Goal: Find specific page/section: Find specific page/section

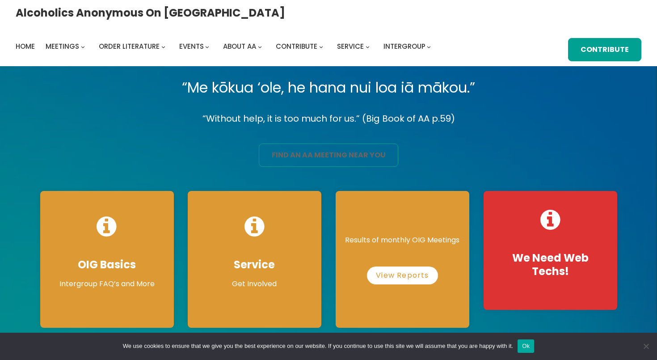
click at [344, 157] on link "find an aa meeting near you" at bounding box center [328, 154] width 139 height 23
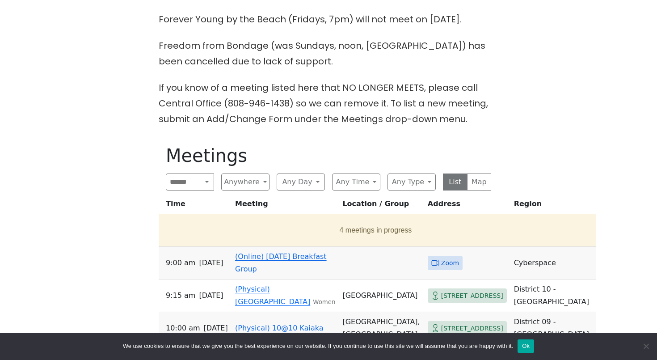
scroll to position [340, 0]
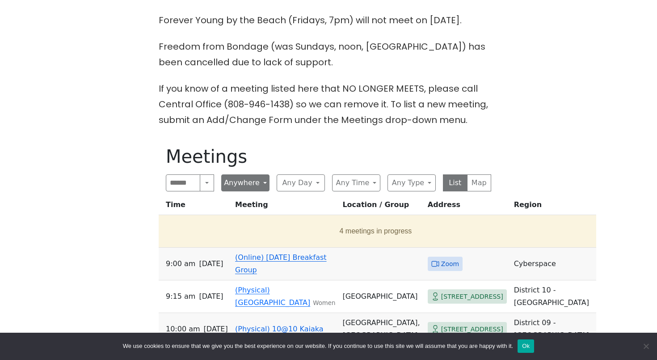
click at [254, 174] on button "Anywhere" at bounding box center [245, 182] width 48 height 17
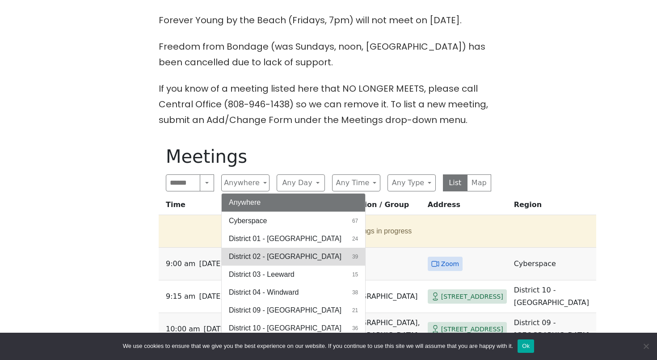
click at [264, 251] on span "District 02 - [GEOGRAPHIC_DATA]" at bounding box center [285, 256] width 113 height 11
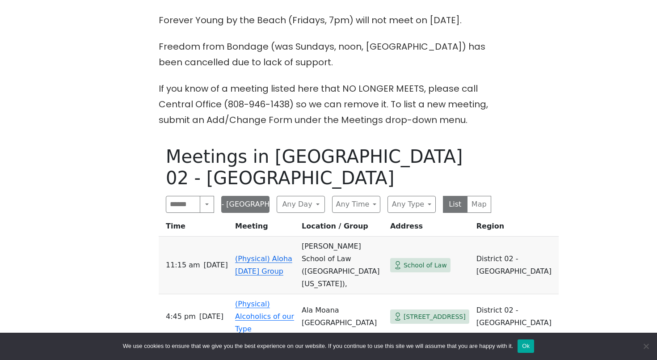
click at [241, 196] on button "District 02 - [GEOGRAPHIC_DATA]" at bounding box center [245, 204] width 48 height 17
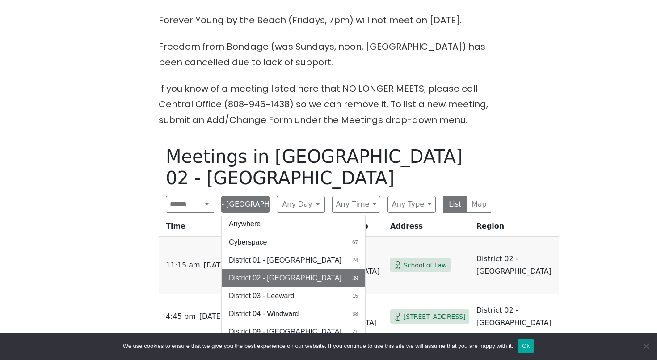
click at [241, 196] on button "District 02 - Honolulu" at bounding box center [245, 204] width 48 height 17
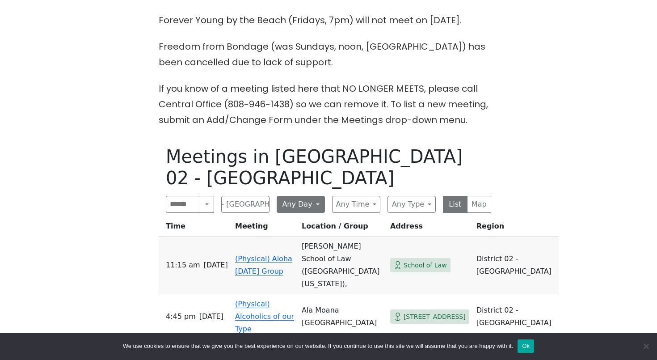
click at [308, 196] on button "Any Day" at bounding box center [301, 204] width 48 height 17
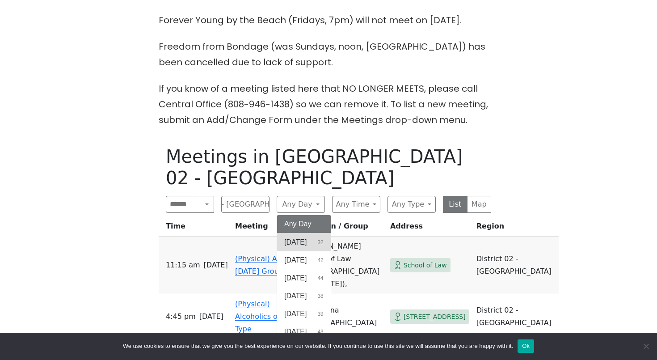
click at [306, 237] on span "Sunday" at bounding box center [295, 242] width 22 height 11
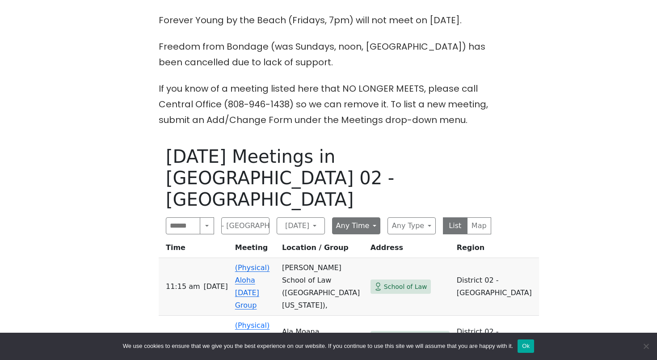
click at [361, 217] on button "Any Time" at bounding box center [356, 225] width 48 height 17
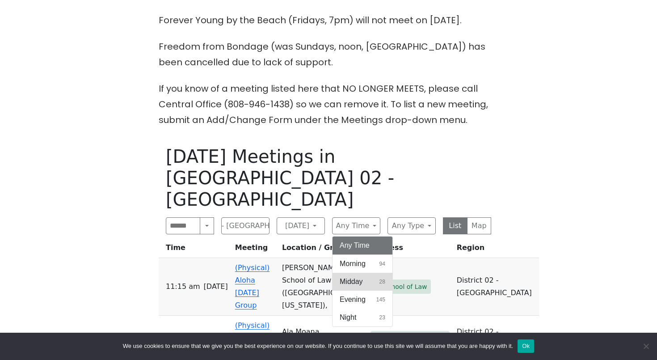
click at [359, 276] on span "Midday" at bounding box center [351, 281] width 23 height 11
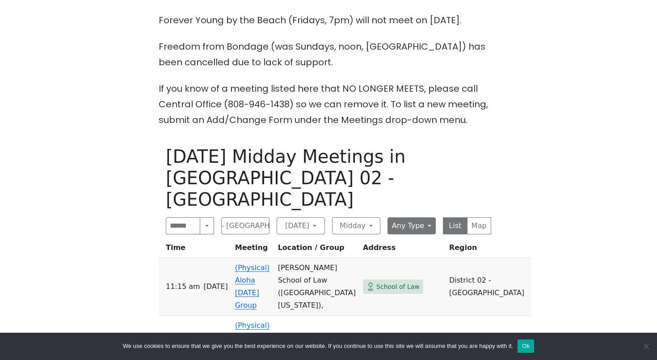
click at [411, 217] on button "Any Type" at bounding box center [412, 225] width 48 height 17
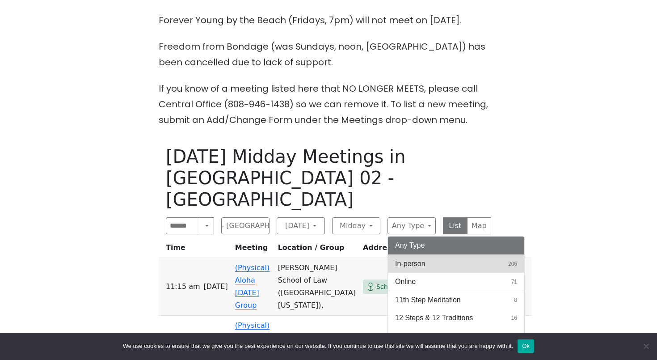
click at [411, 258] on span "In-person" at bounding box center [410, 263] width 30 height 11
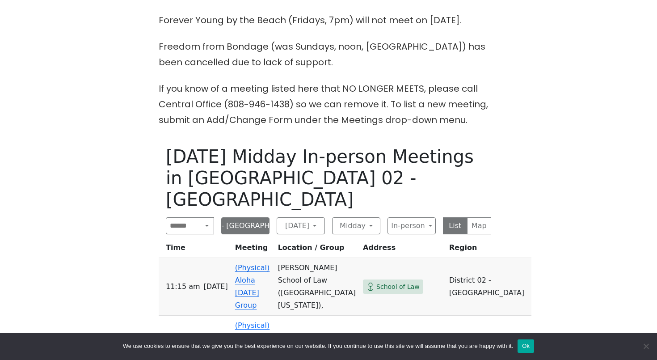
click at [261, 217] on button "District 02 - Honolulu" at bounding box center [245, 225] width 48 height 17
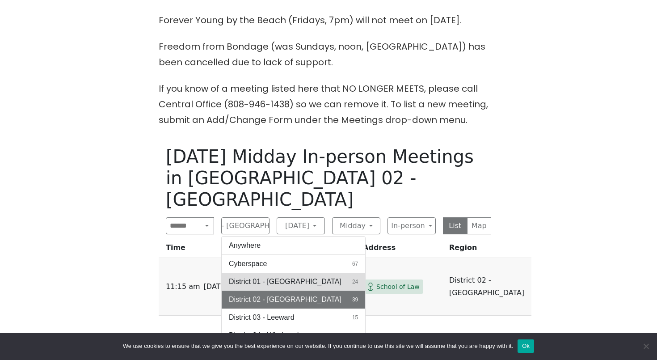
click at [271, 276] on span "District 01 - Diamond Head" at bounding box center [285, 281] width 113 height 11
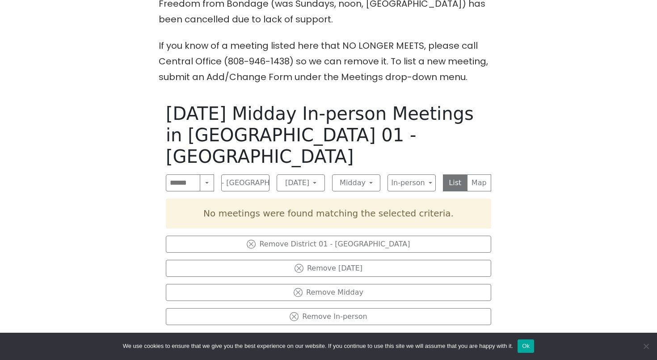
scroll to position [384, 0]
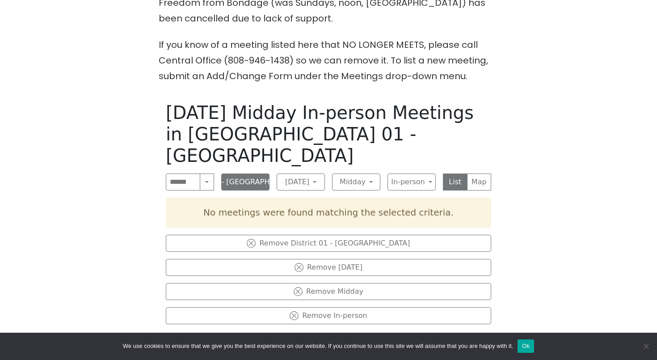
click at [250, 173] on button "District 01 - Diamond Head" at bounding box center [245, 181] width 48 height 17
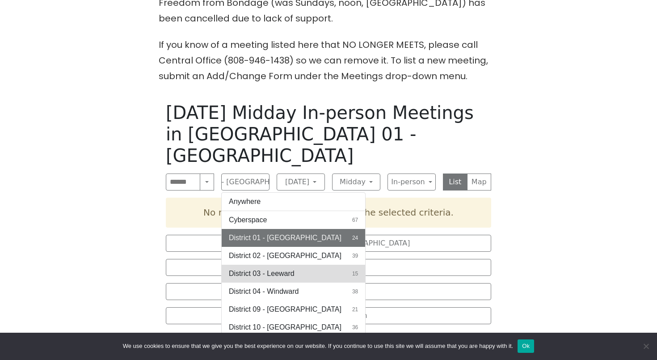
click at [266, 268] on span "District 03 - Leeward" at bounding box center [262, 273] width 66 height 11
